Goal: Information Seeking & Learning: Learn about a topic

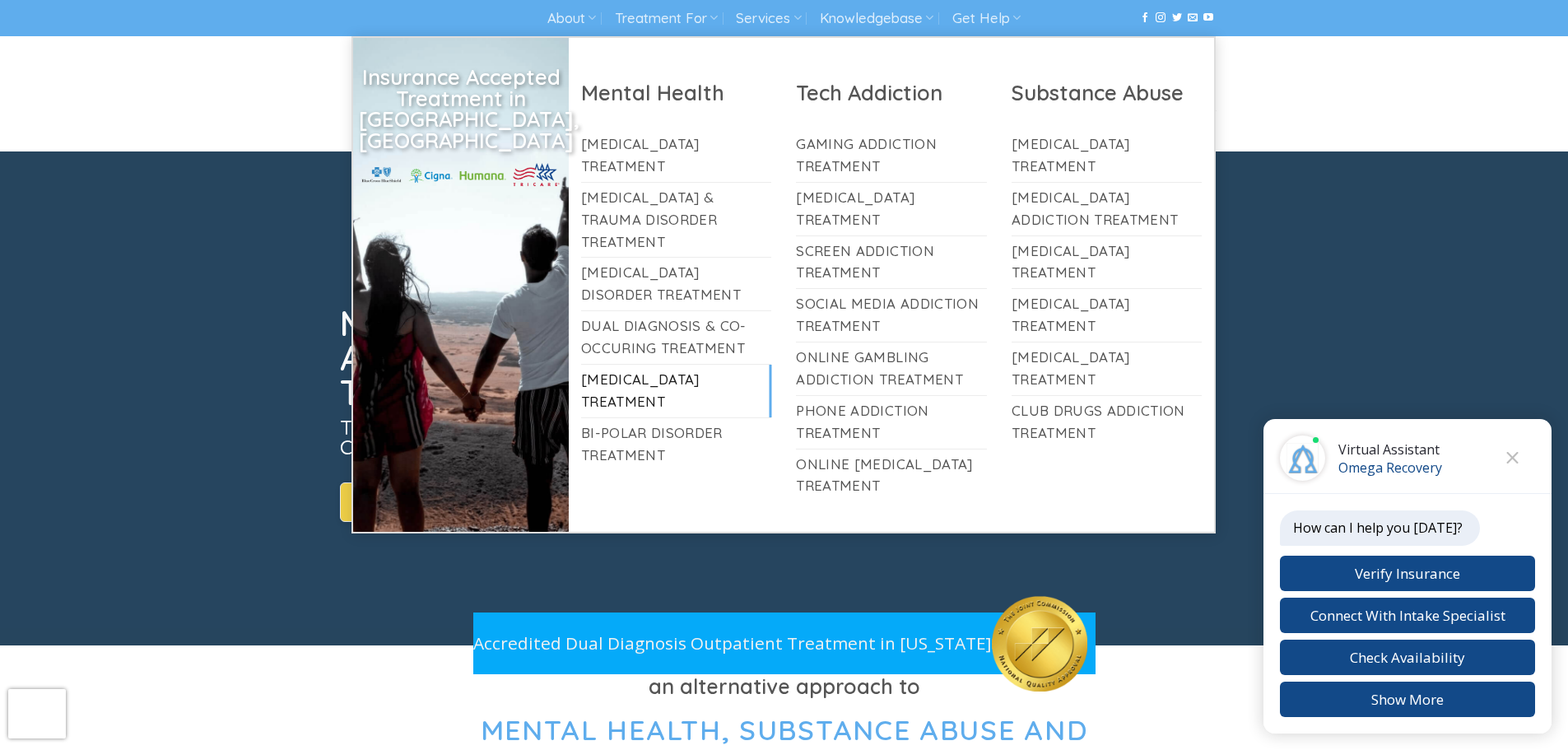
click at [662, 364] on link "[MEDICAL_DATA] Treatment" at bounding box center [676, 390] width 191 height 52
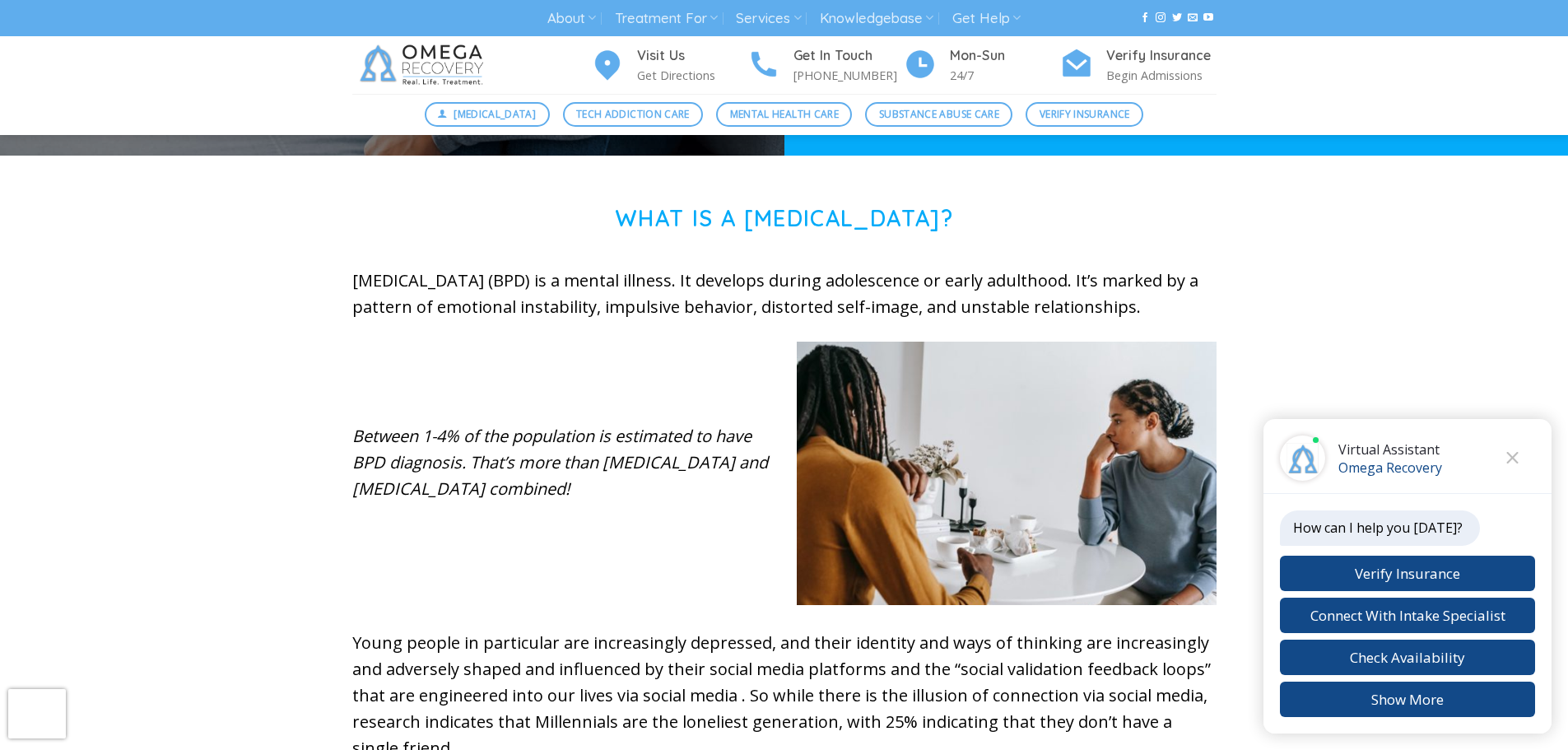
scroll to position [494, 0]
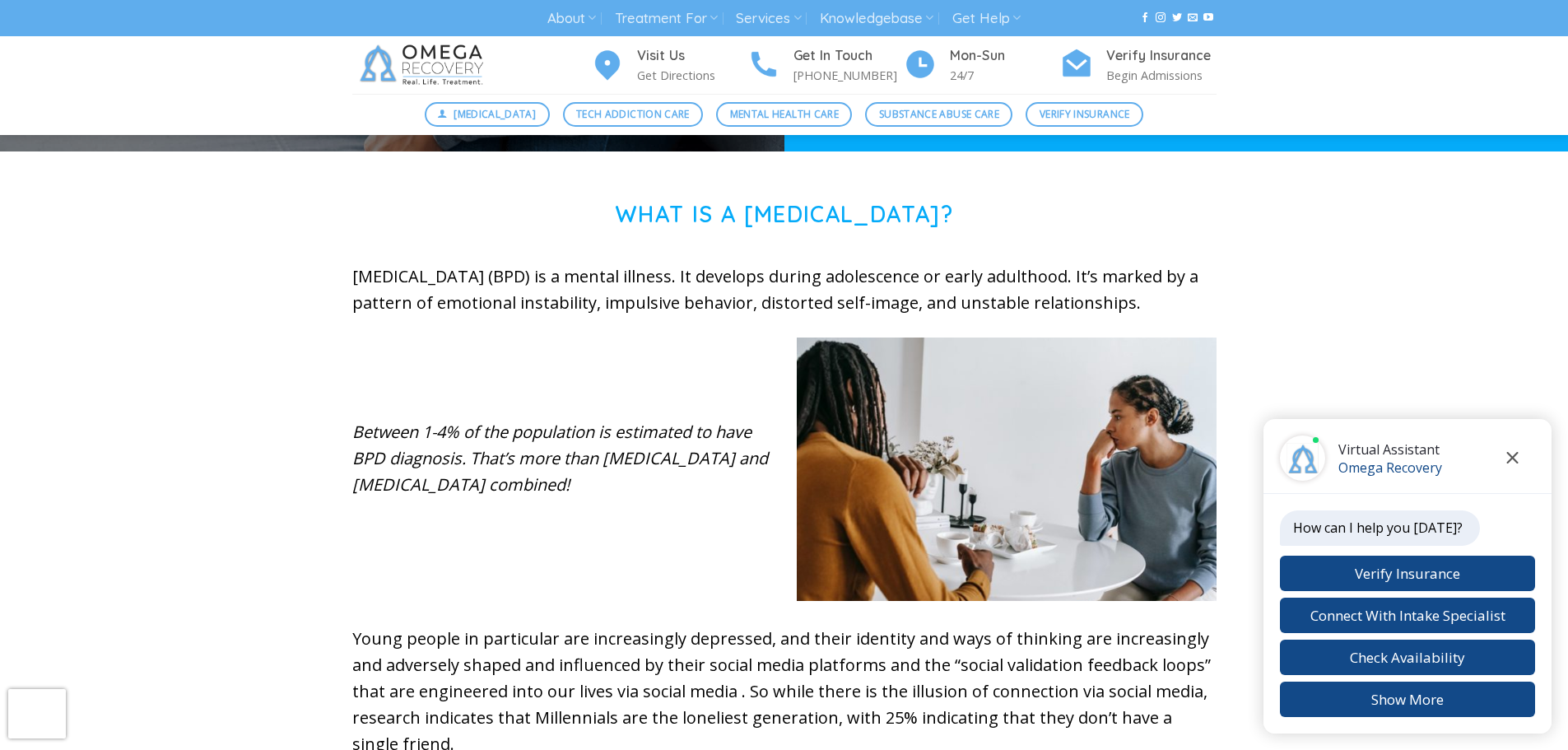
click at [1521, 462] on button "Close chat" at bounding box center [1512, 457] width 45 height 45
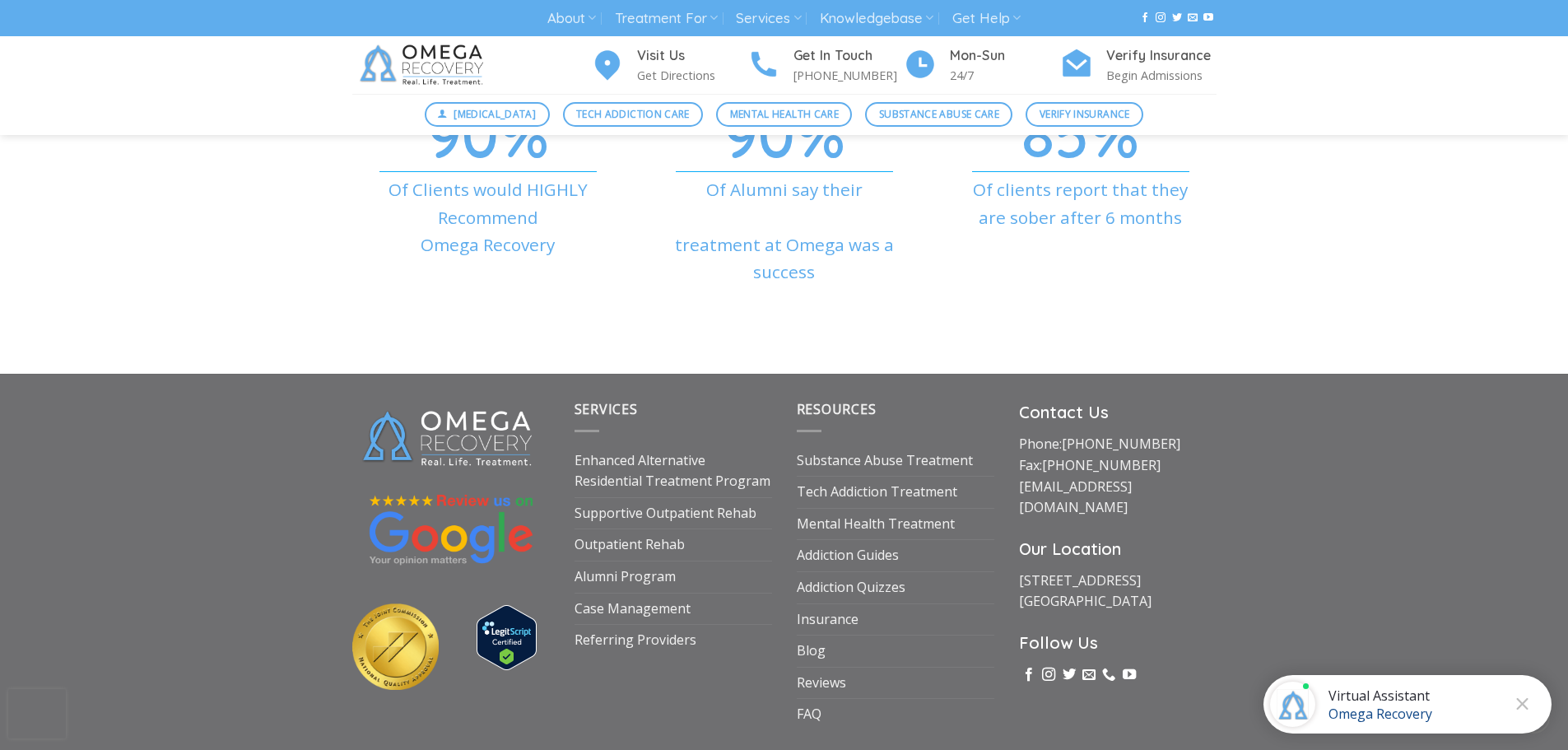
scroll to position [5596, 0]
click at [824, 719] on li "FAQ" at bounding box center [896, 711] width 198 height 32
click at [819, 717] on link "FAQ" at bounding box center [809, 712] width 25 height 31
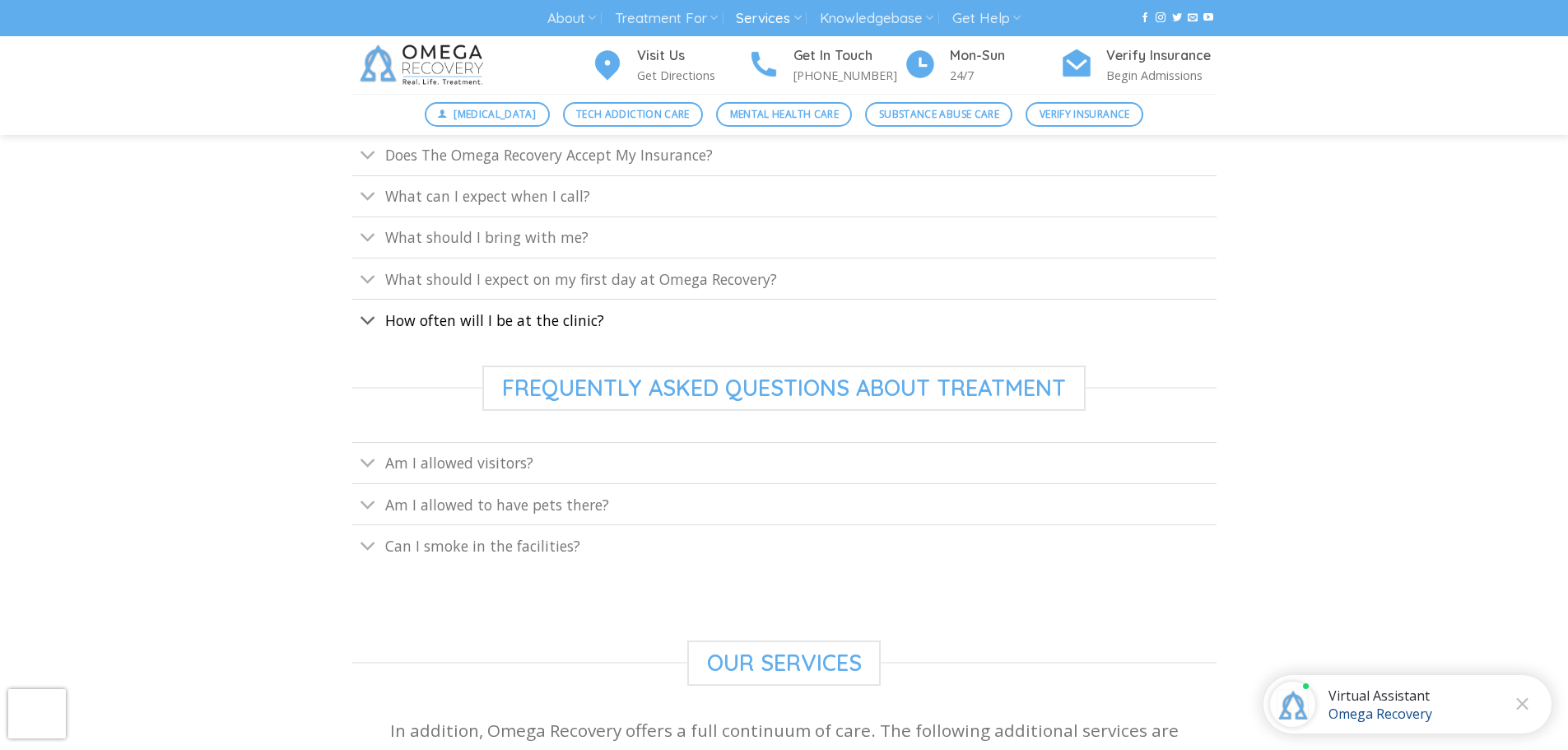
scroll to position [741, 0]
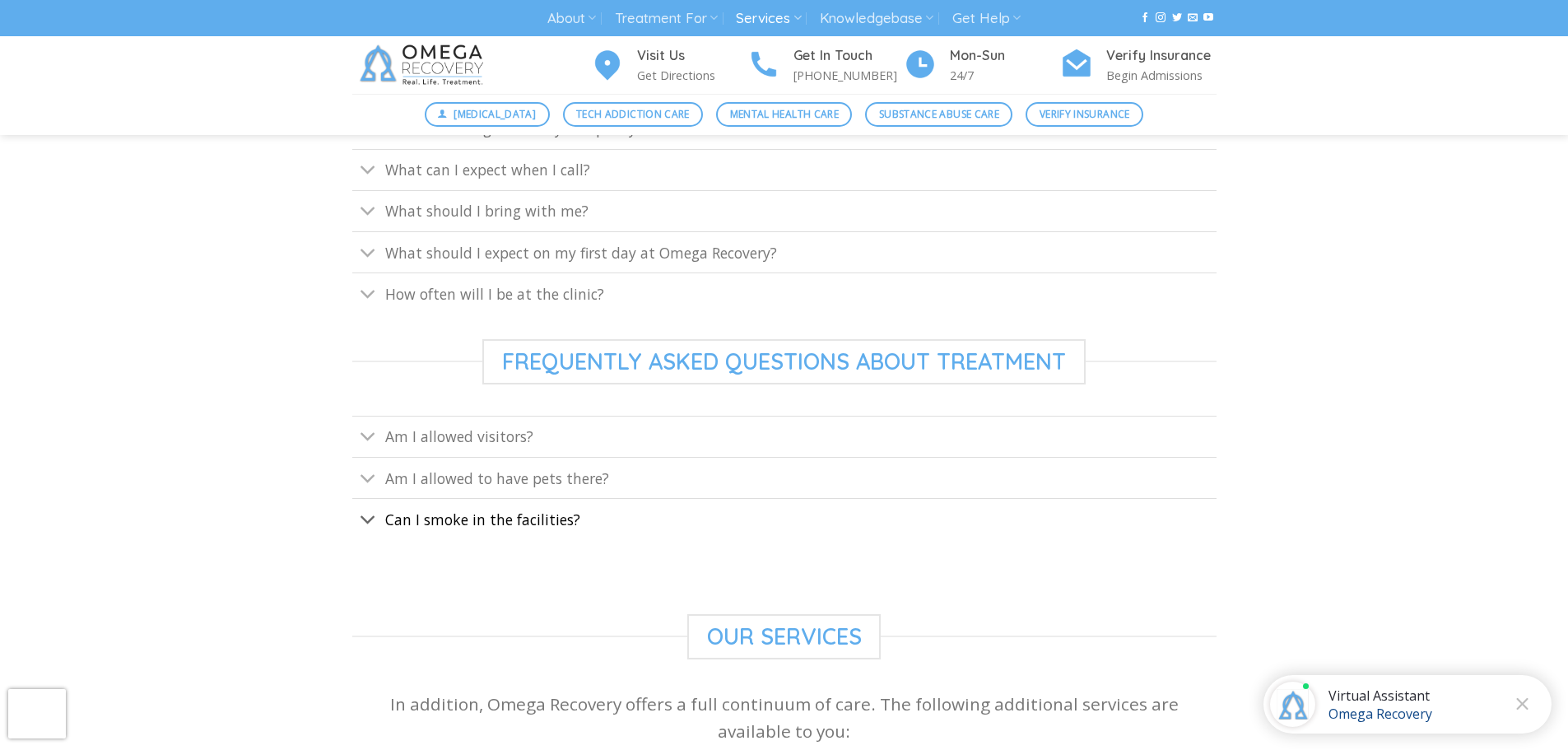
click at [658, 517] on link "Can I smoke in the facilities?" at bounding box center [784, 518] width 865 height 41
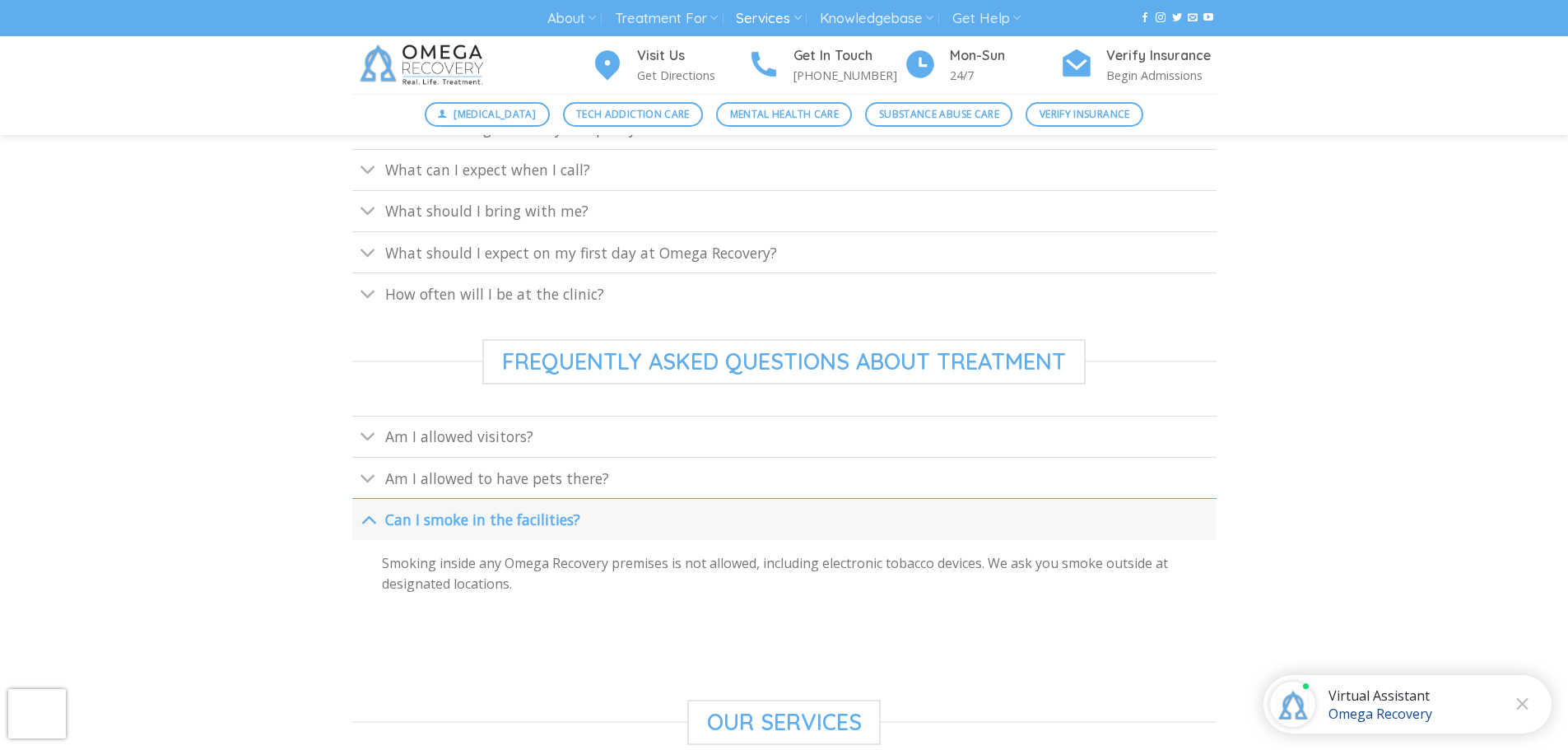
click at [657, 517] on link "Can I smoke in the facilities?" at bounding box center [784, 518] width 865 height 41
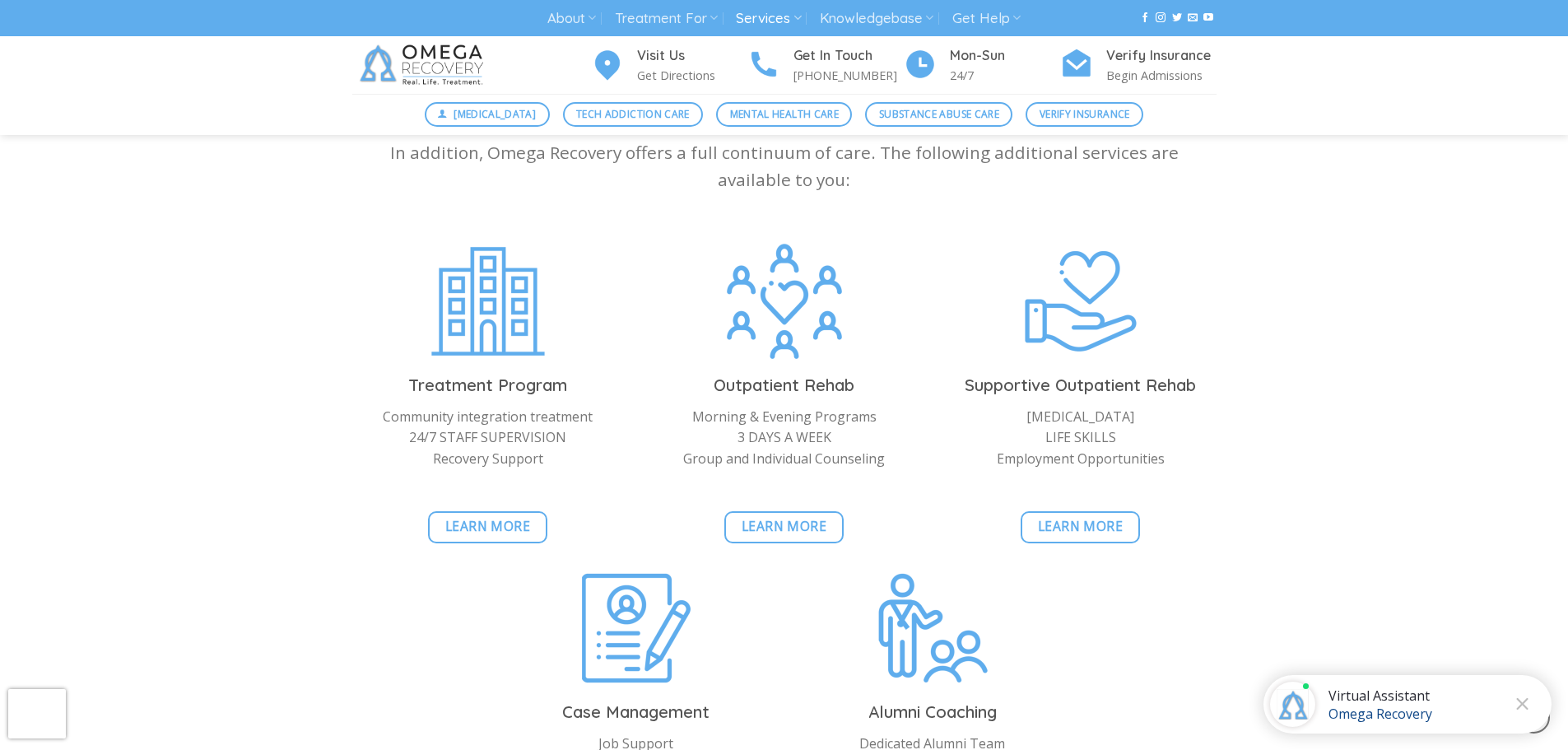
scroll to position [1317, 0]
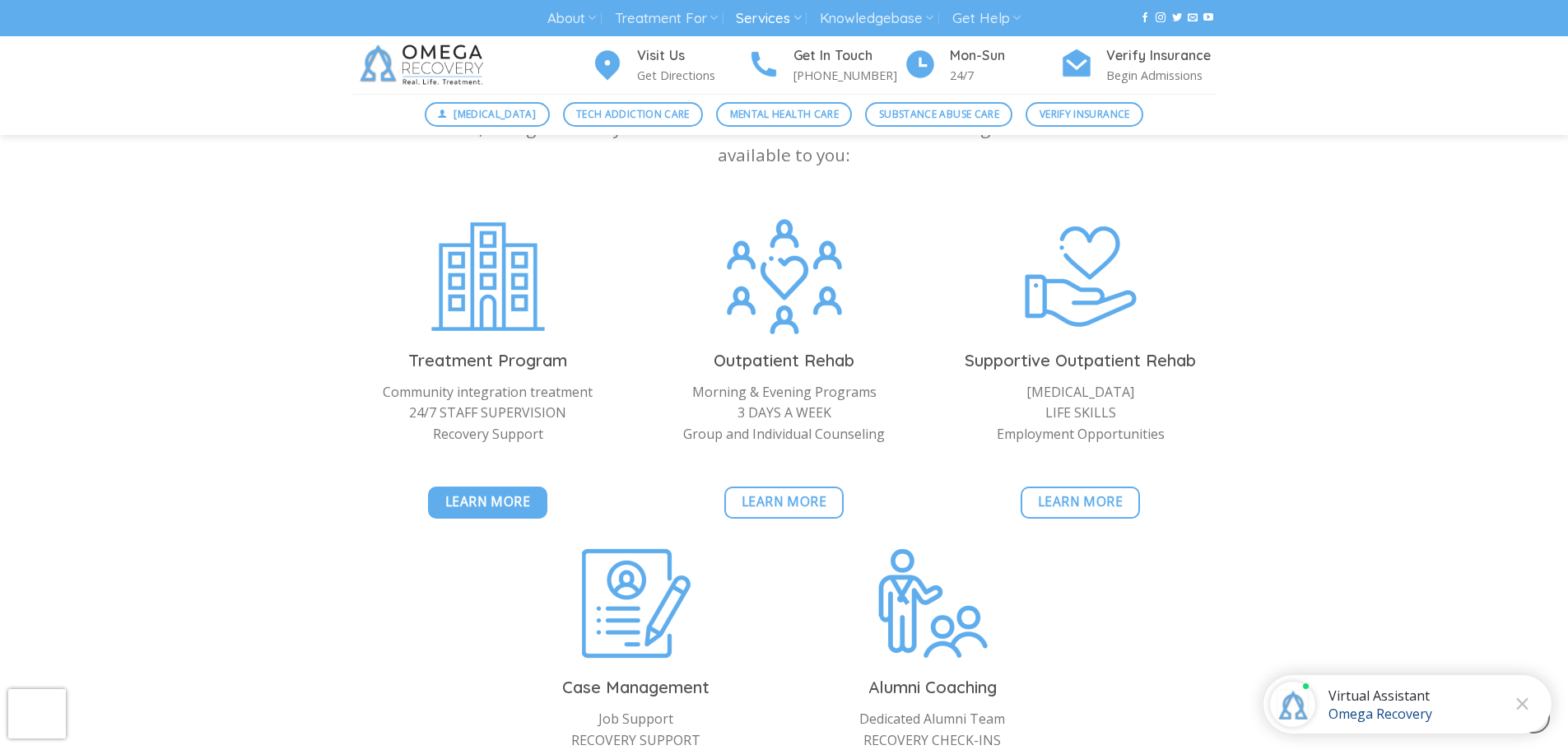
click at [494, 506] on span "Learn More" at bounding box center [488, 502] width 86 height 20
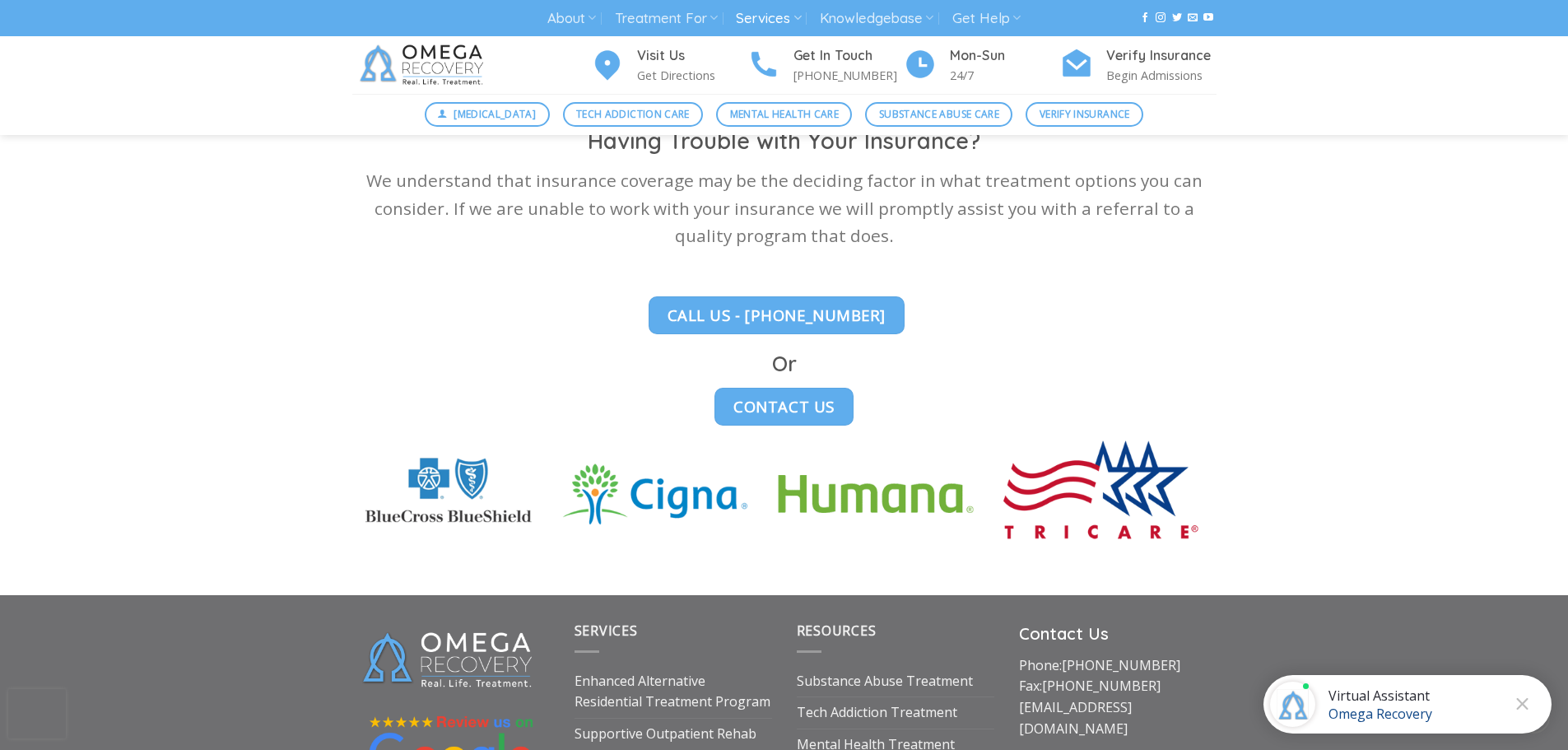
scroll to position [4279, 0]
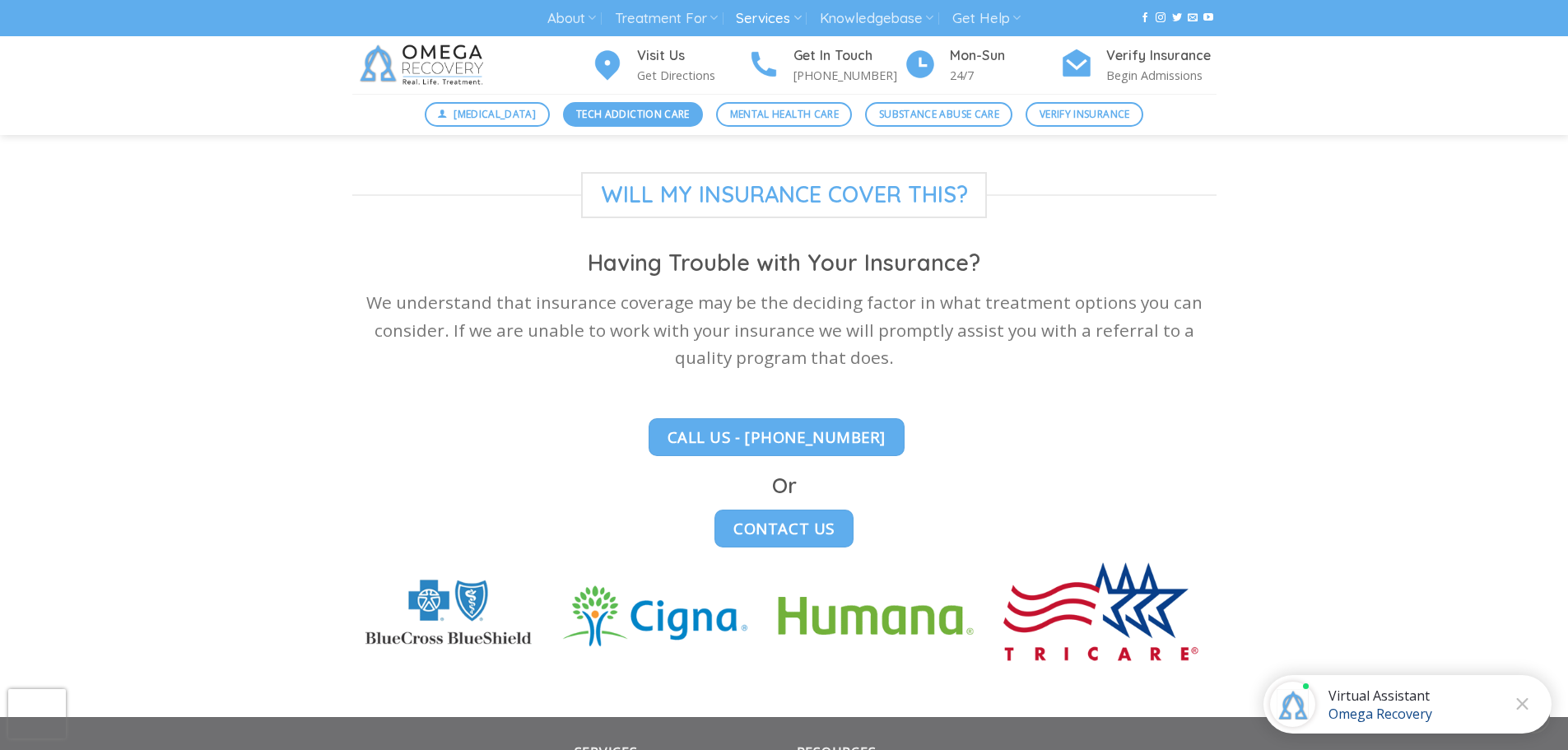
click at [598, 121] on span "Tech Addiction Care" at bounding box center [633, 113] width 113 height 16
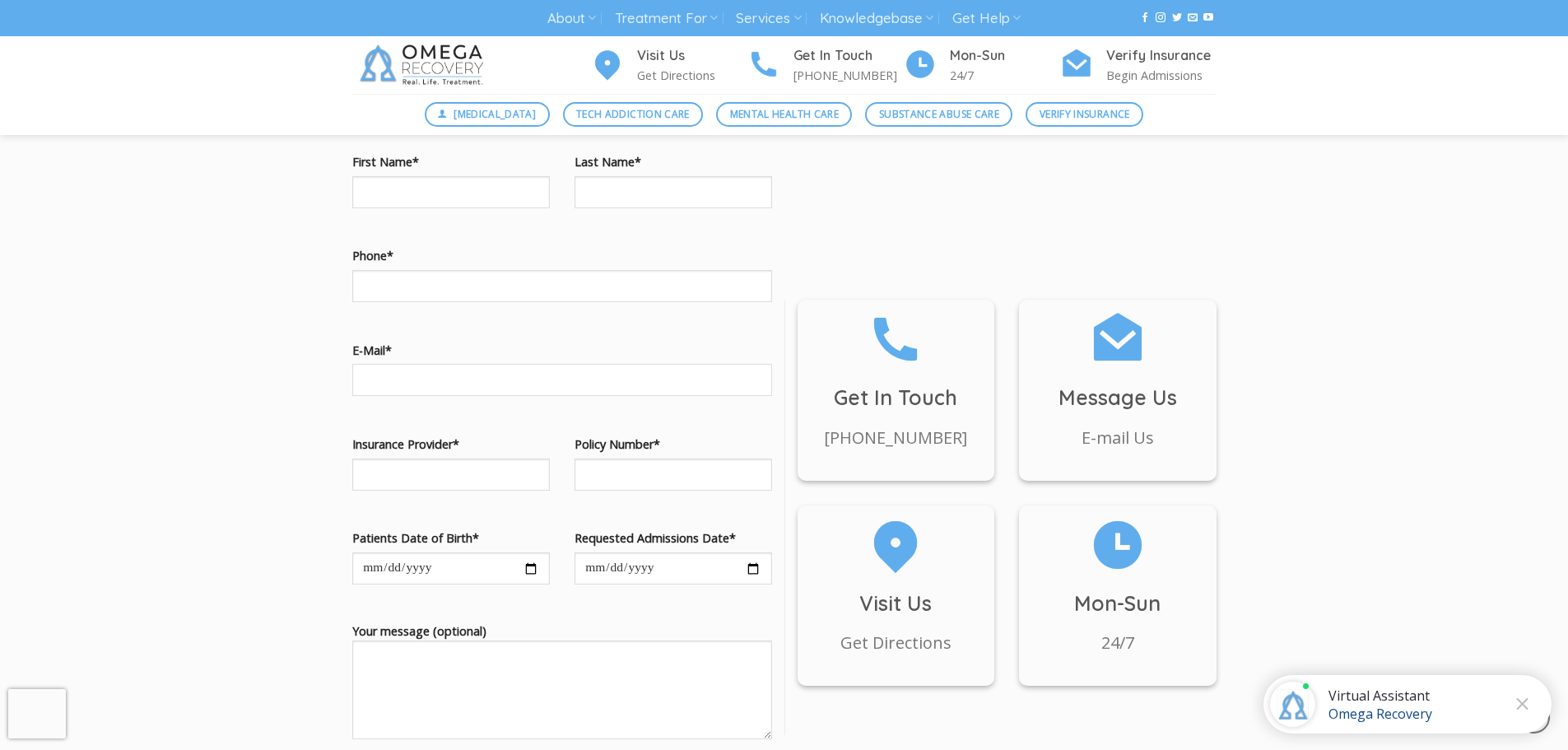
scroll to position [1728, 0]
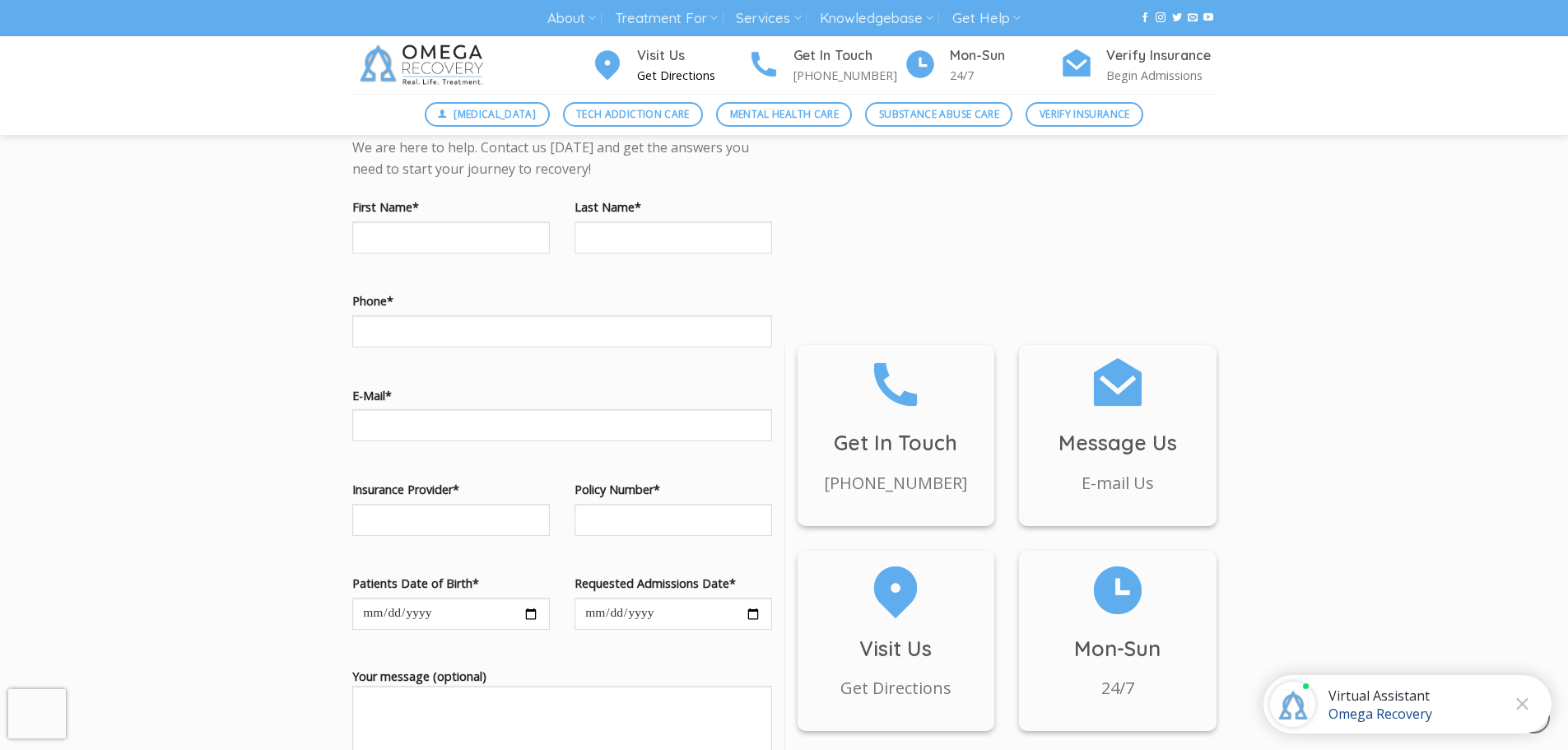
click at [626, 57] on div "Visit Us Get Directions" at bounding box center [686, 65] width 123 height 40
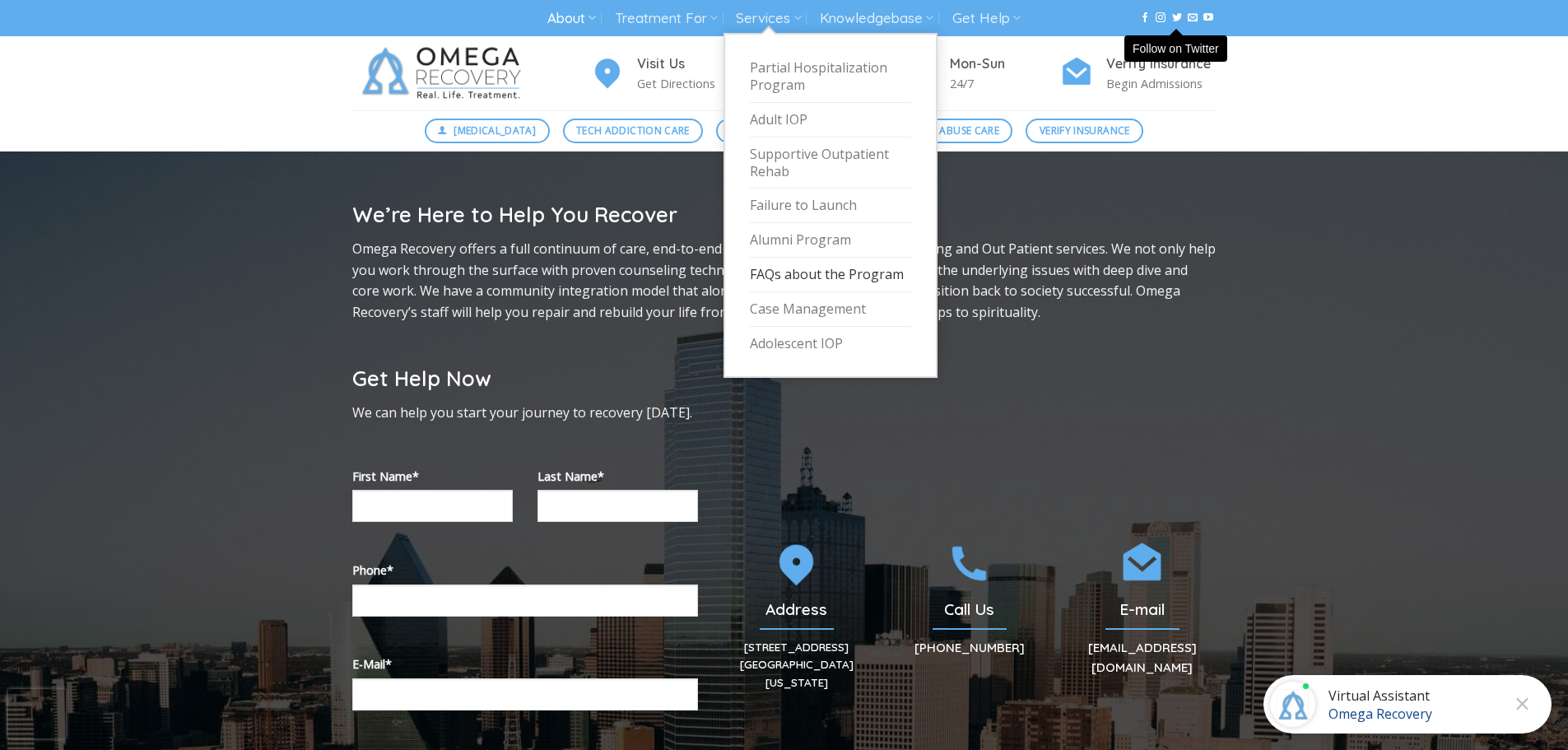
click at [850, 279] on link "FAQs about the Program" at bounding box center [830, 275] width 161 height 35
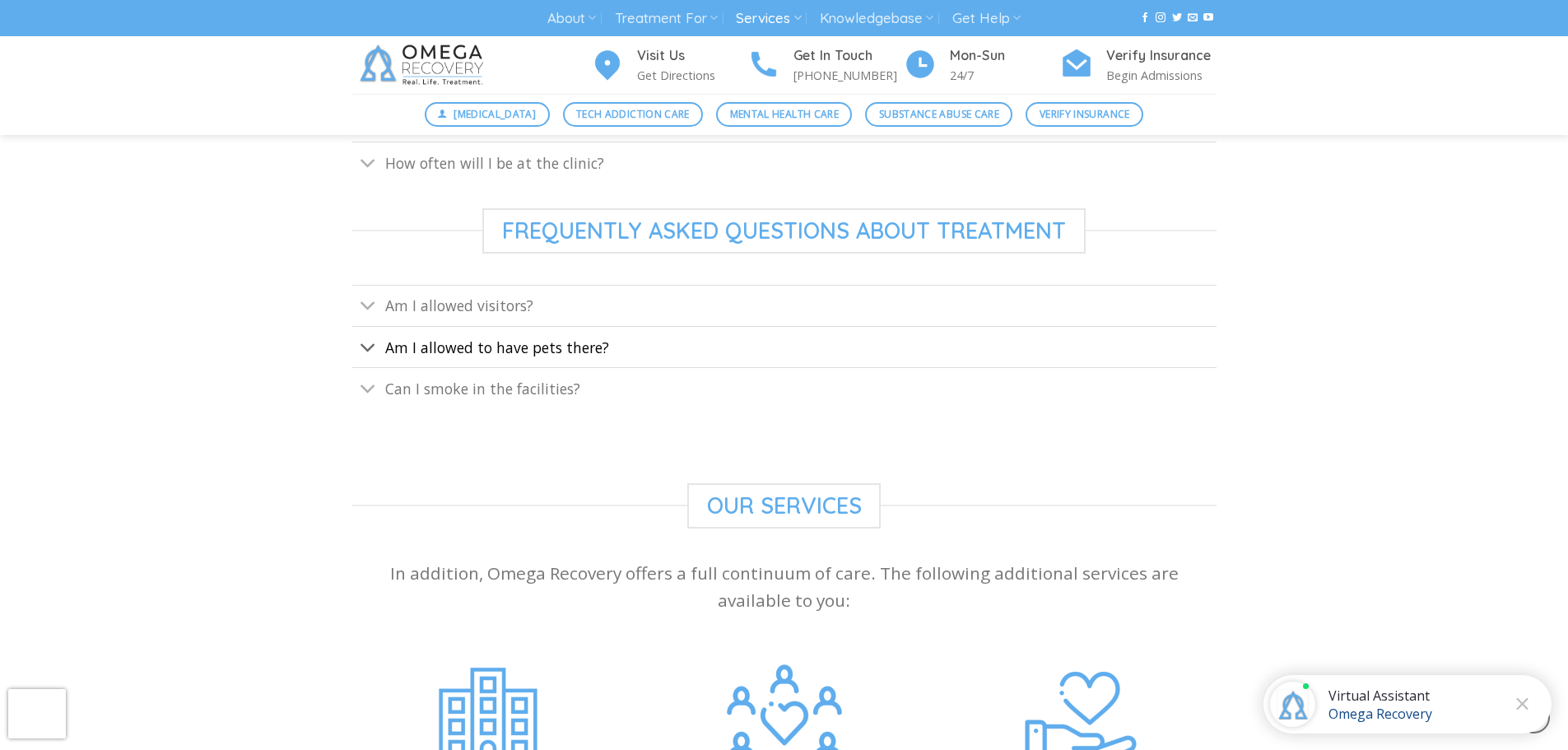
scroll to position [741, 0]
